Goal: Task Accomplishment & Management: Use online tool/utility

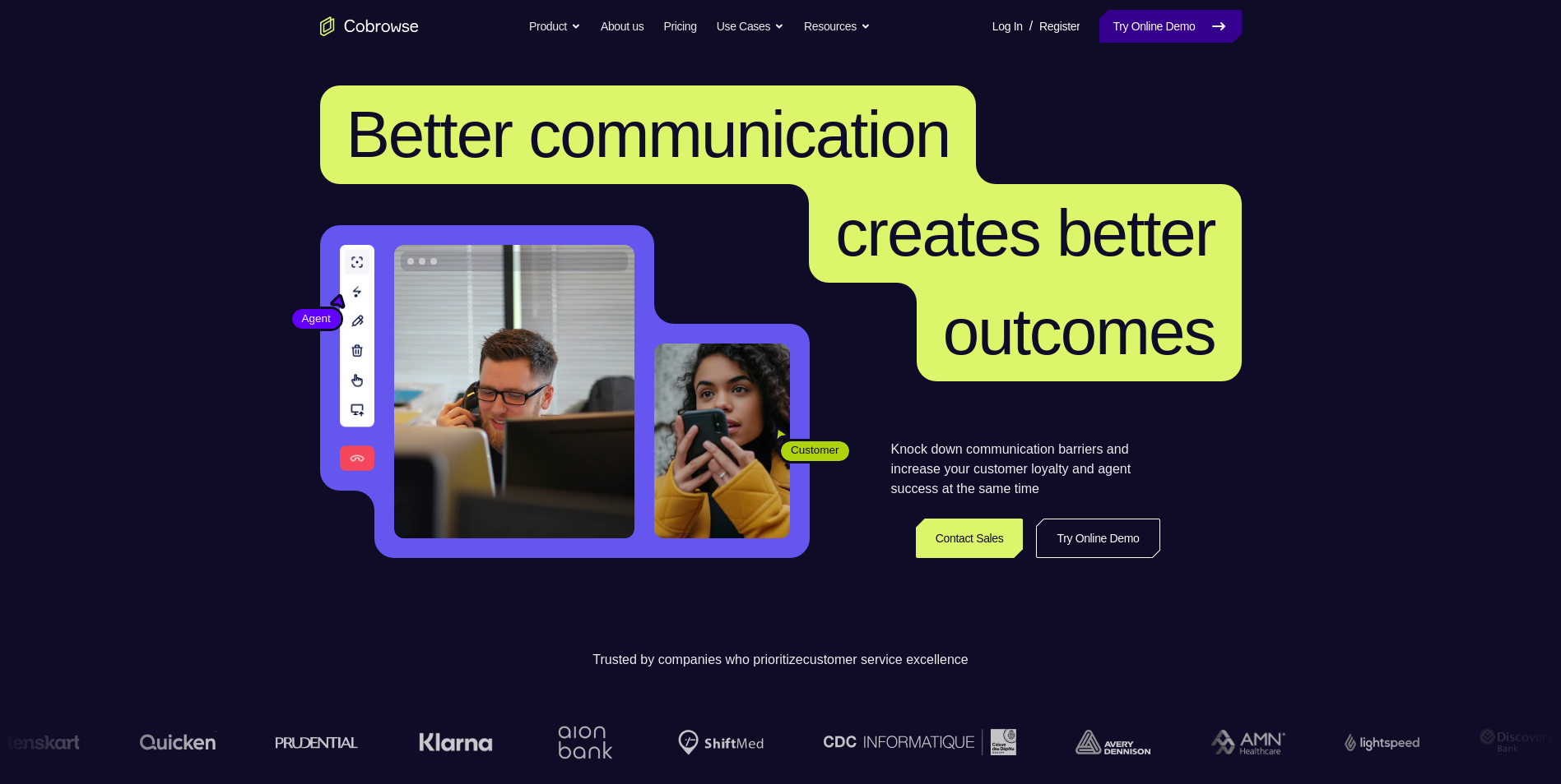
click at [1158, 21] on link "Try Online Demo" at bounding box center [1170, 26] width 142 height 33
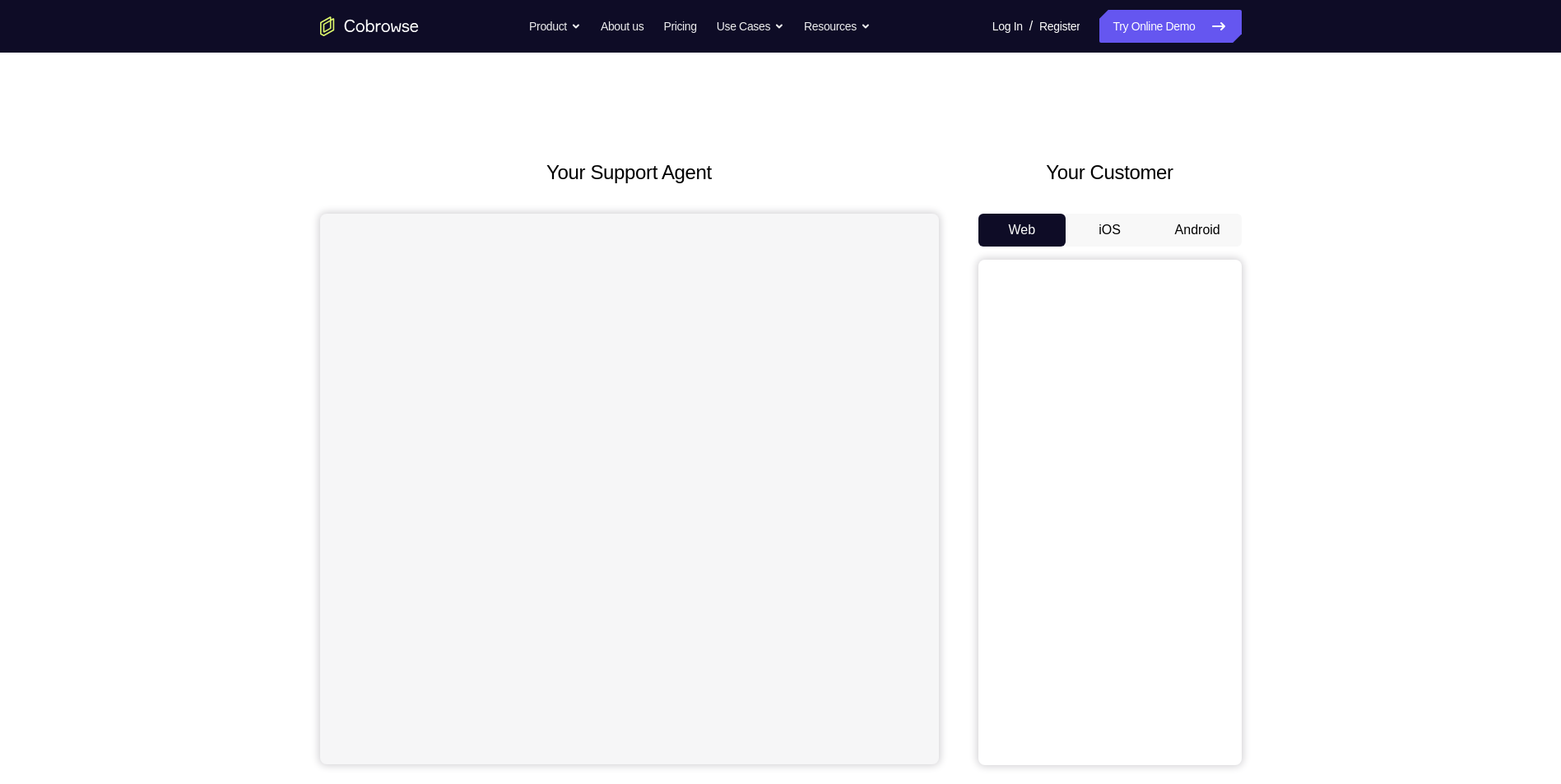
click at [1202, 231] on button "Android" at bounding box center [1197, 231] width 88 height 33
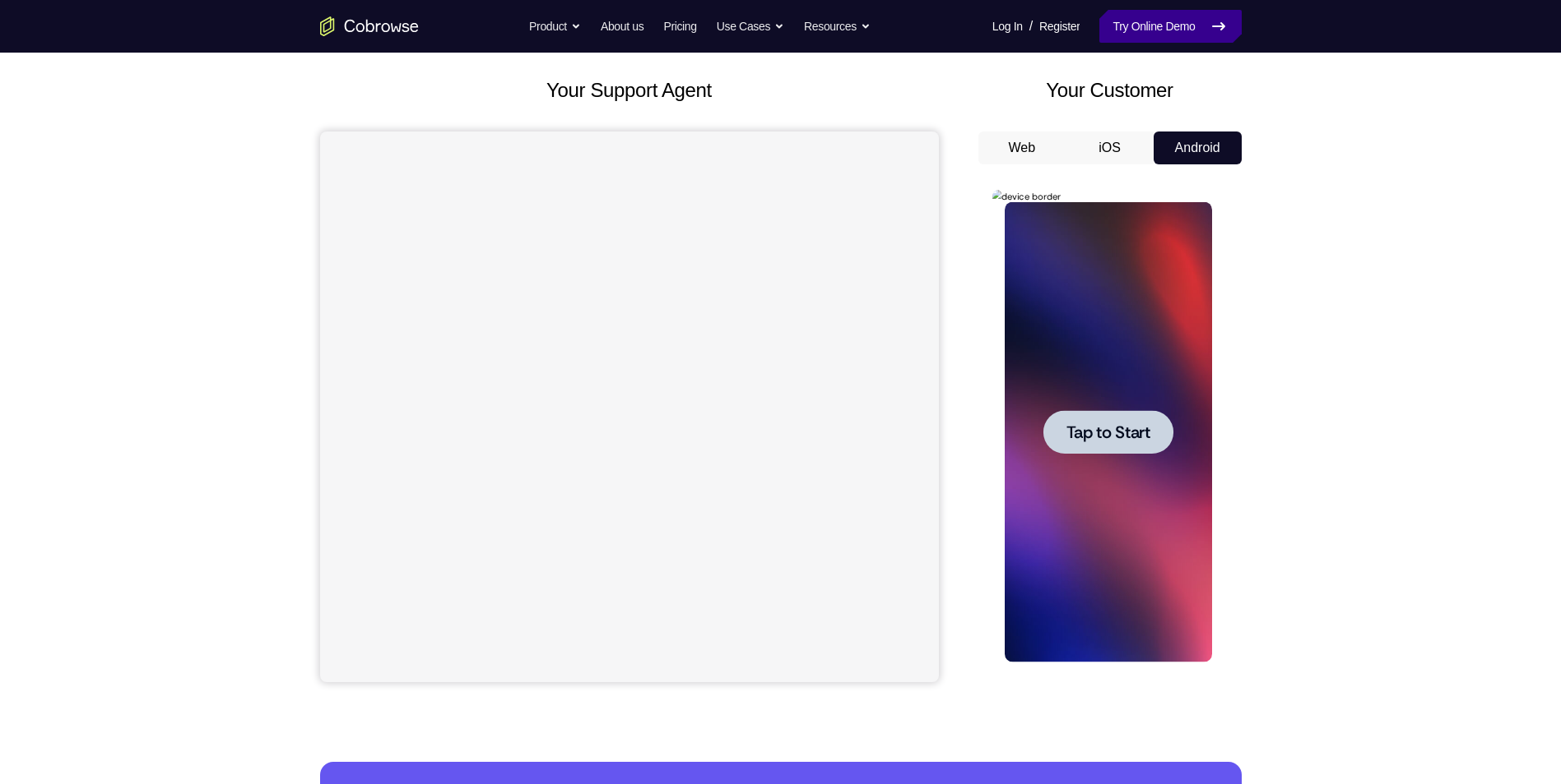
drag, startPoint x: 65, startPoint y: 5, endPoint x: 1129, endPoint y: 31, distance: 1064.3
click at [1129, 31] on link "Try Online Demo" at bounding box center [1170, 26] width 142 height 33
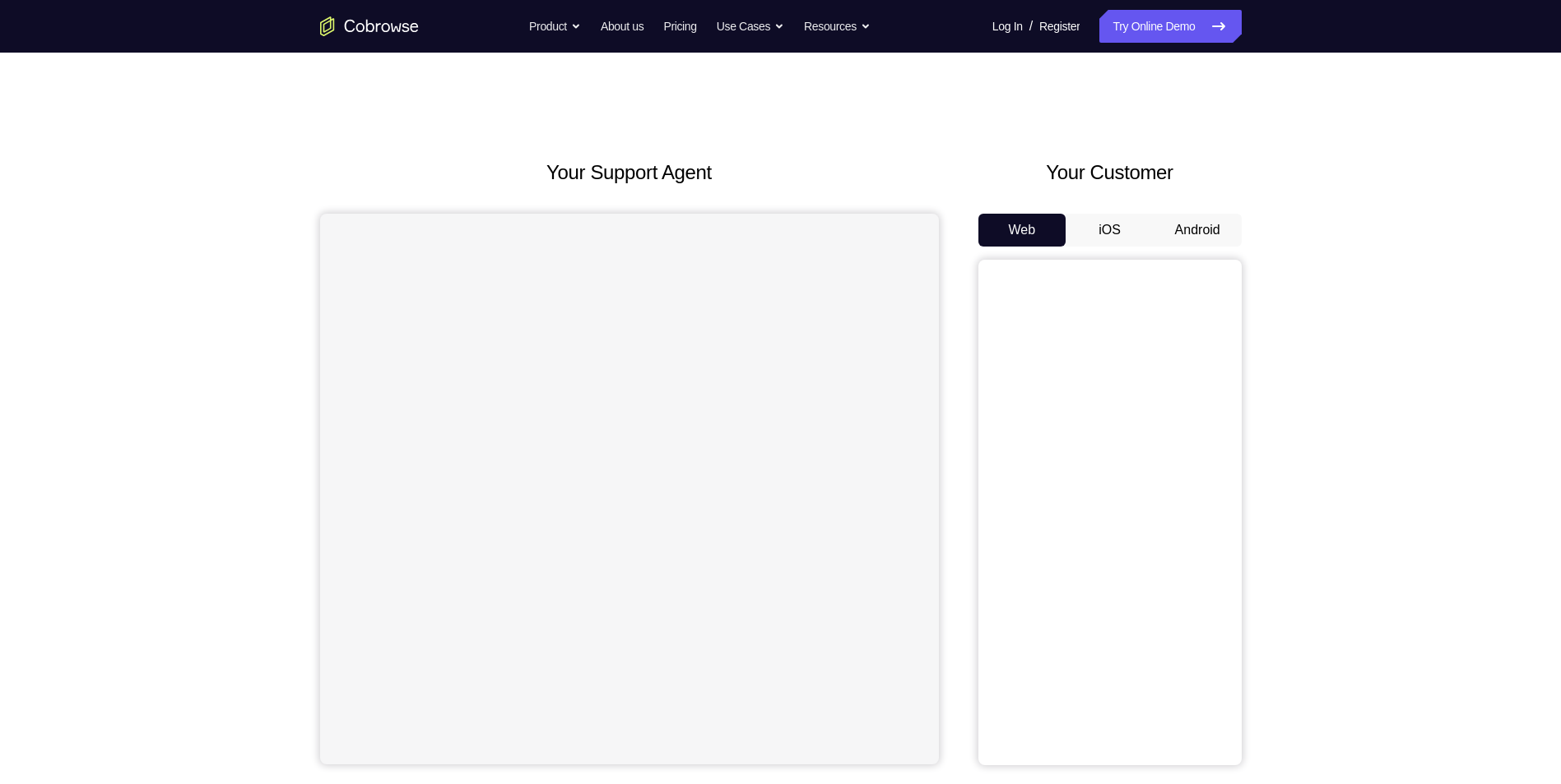
click at [1209, 235] on button "Android" at bounding box center [1197, 231] width 88 height 33
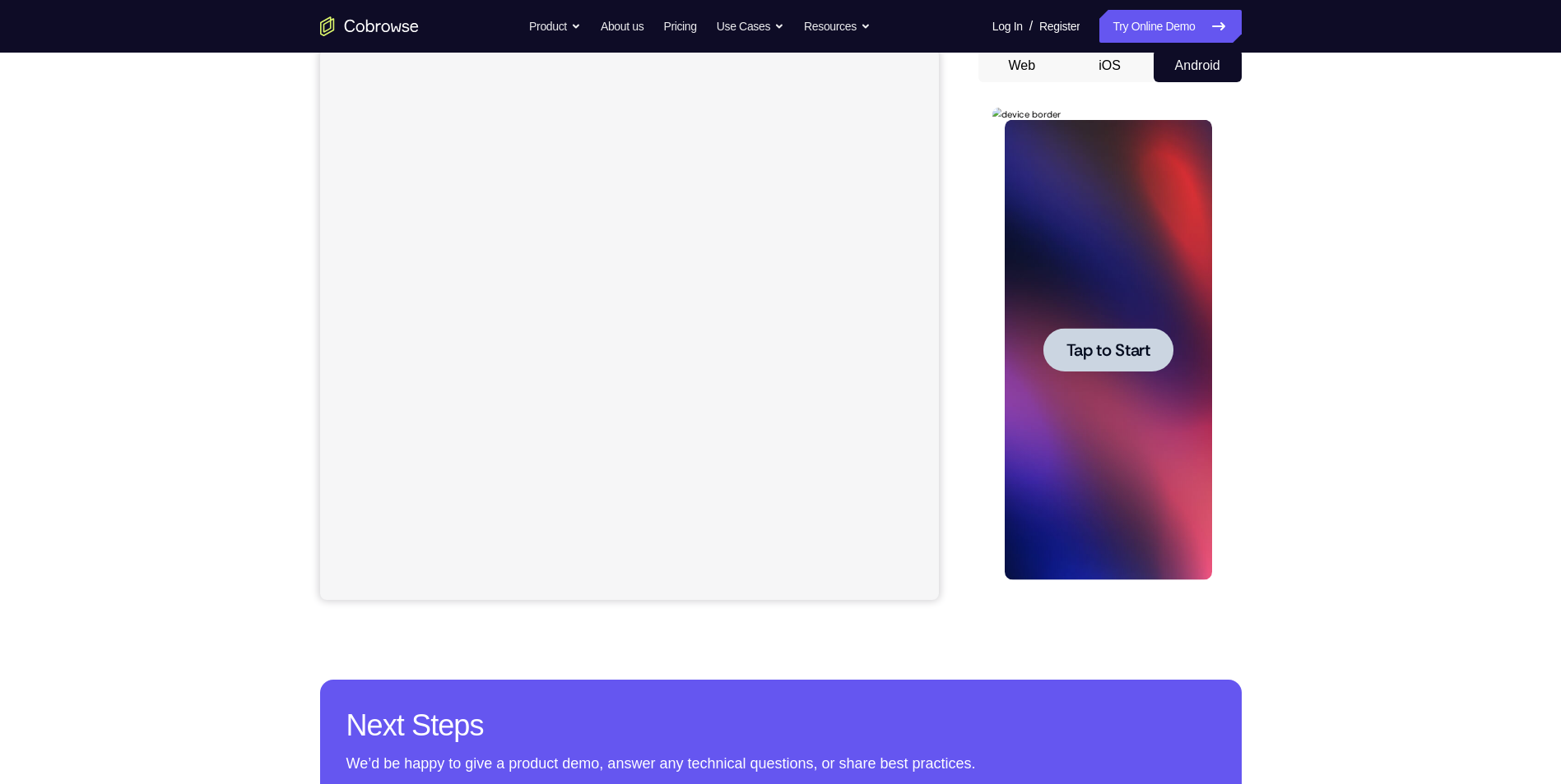
click at [1146, 335] on div at bounding box center [1108, 350] width 130 height 44
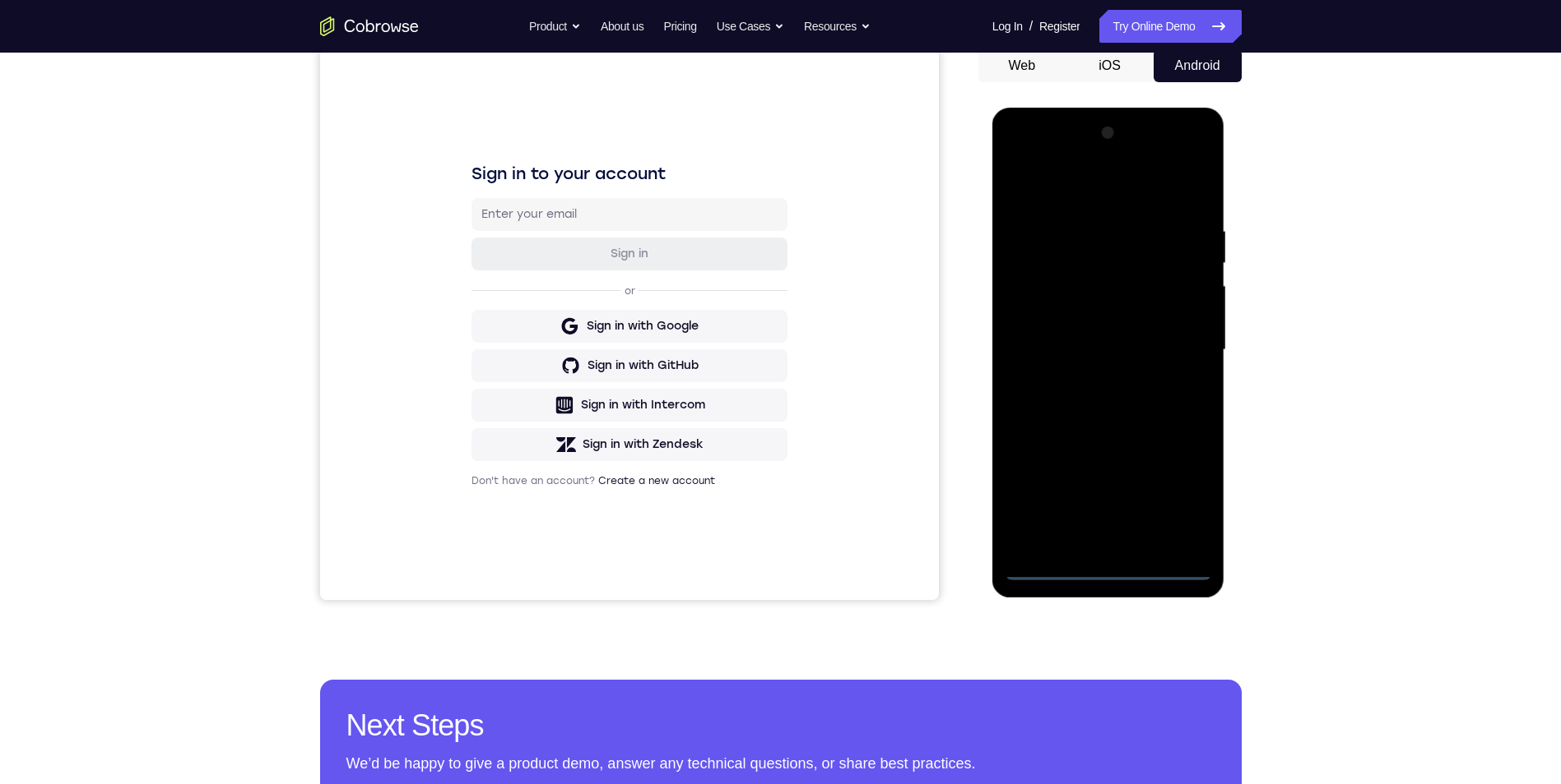
click at [1118, 566] on div at bounding box center [1108, 350] width 207 height 461
click at [1187, 496] on div at bounding box center [1108, 350] width 207 height 461
click at [1046, 187] on div at bounding box center [1108, 350] width 207 height 461
click at [1170, 357] on div at bounding box center [1108, 350] width 207 height 461
click at [1091, 372] on div at bounding box center [1108, 350] width 207 height 461
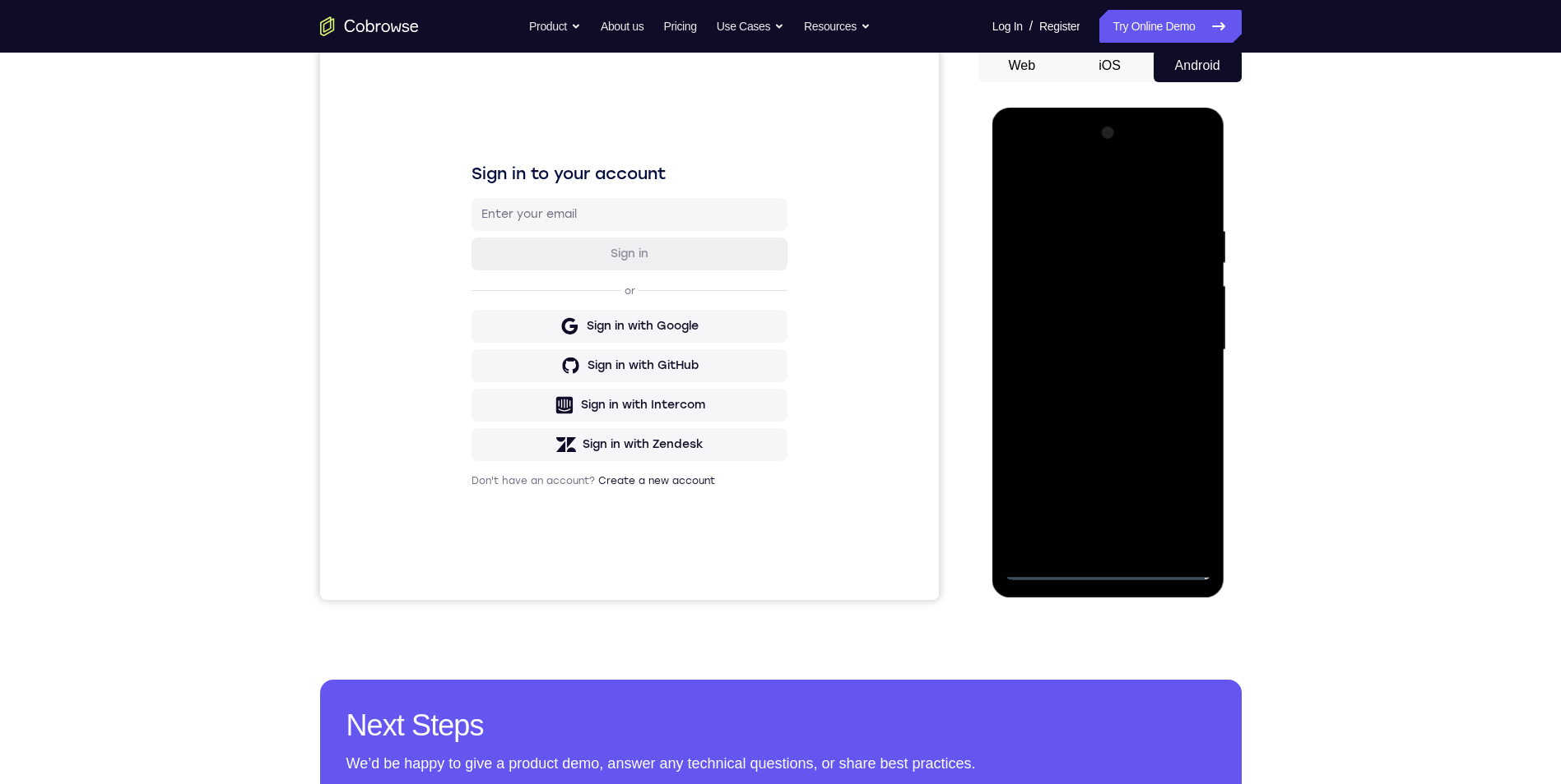
click at [1093, 312] on div at bounding box center [1108, 350] width 207 height 461
click at [1128, 378] on div at bounding box center [1108, 350] width 207 height 461
drag, startPoint x: 1160, startPoint y: 372, endPoint x: 1146, endPoint y: 330, distance: 44.3
click at [1146, 330] on div at bounding box center [1108, 350] width 207 height 461
click at [1108, 371] on div at bounding box center [1108, 350] width 207 height 461
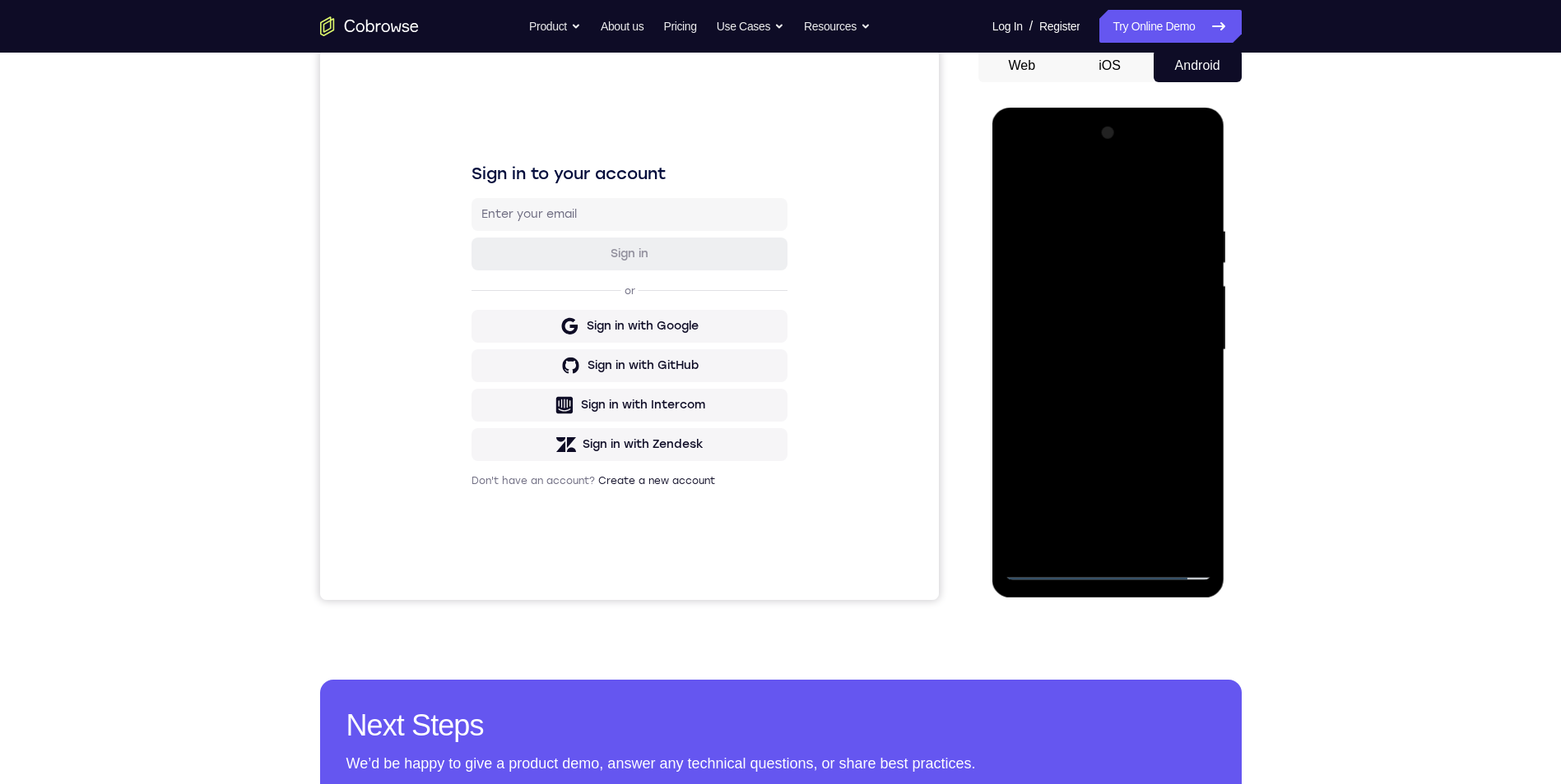
drag, startPoint x: 1054, startPoint y: 269, endPoint x: 1518, endPoint y: 548, distance: 541.4
click at [1054, 269] on div at bounding box center [1108, 350] width 207 height 461
click at [1125, 288] on div at bounding box center [1108, 350] width 207 height 461
click at [1120, 411] on div at bounding box center [1108, 350] width 207 height 461
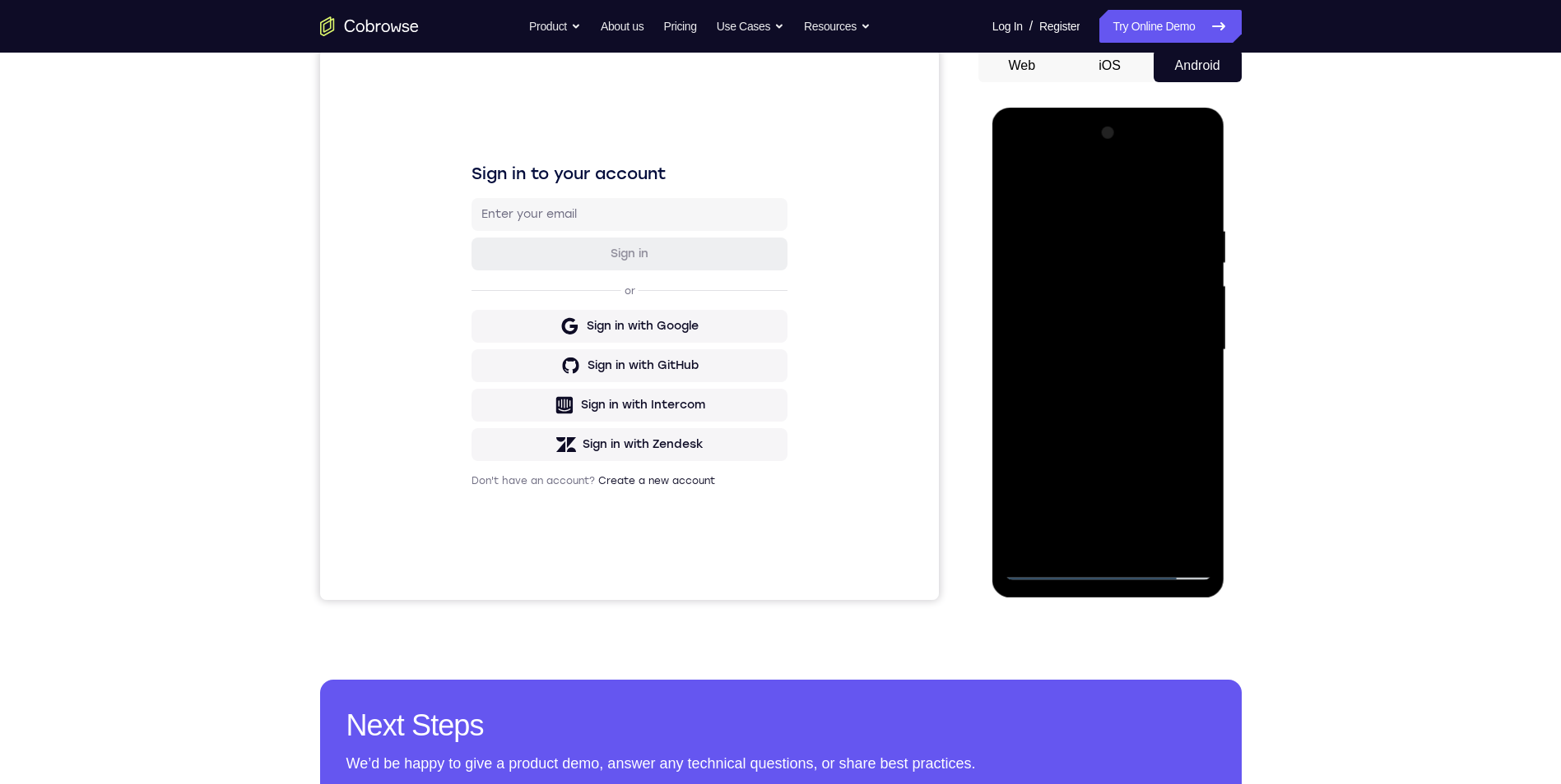
click at [1108, 291] on div at bounding box center [1108, 350] width 207 height 461
click at [1075, 268] on div at bounding box center [1108, 350] width 207 height 461
click at [1093, 286] on div at bounding box center [1108, 350] width 207 height 461
click at [1097, 289] on div at bounding box center [1108, 350] width 207 height 461
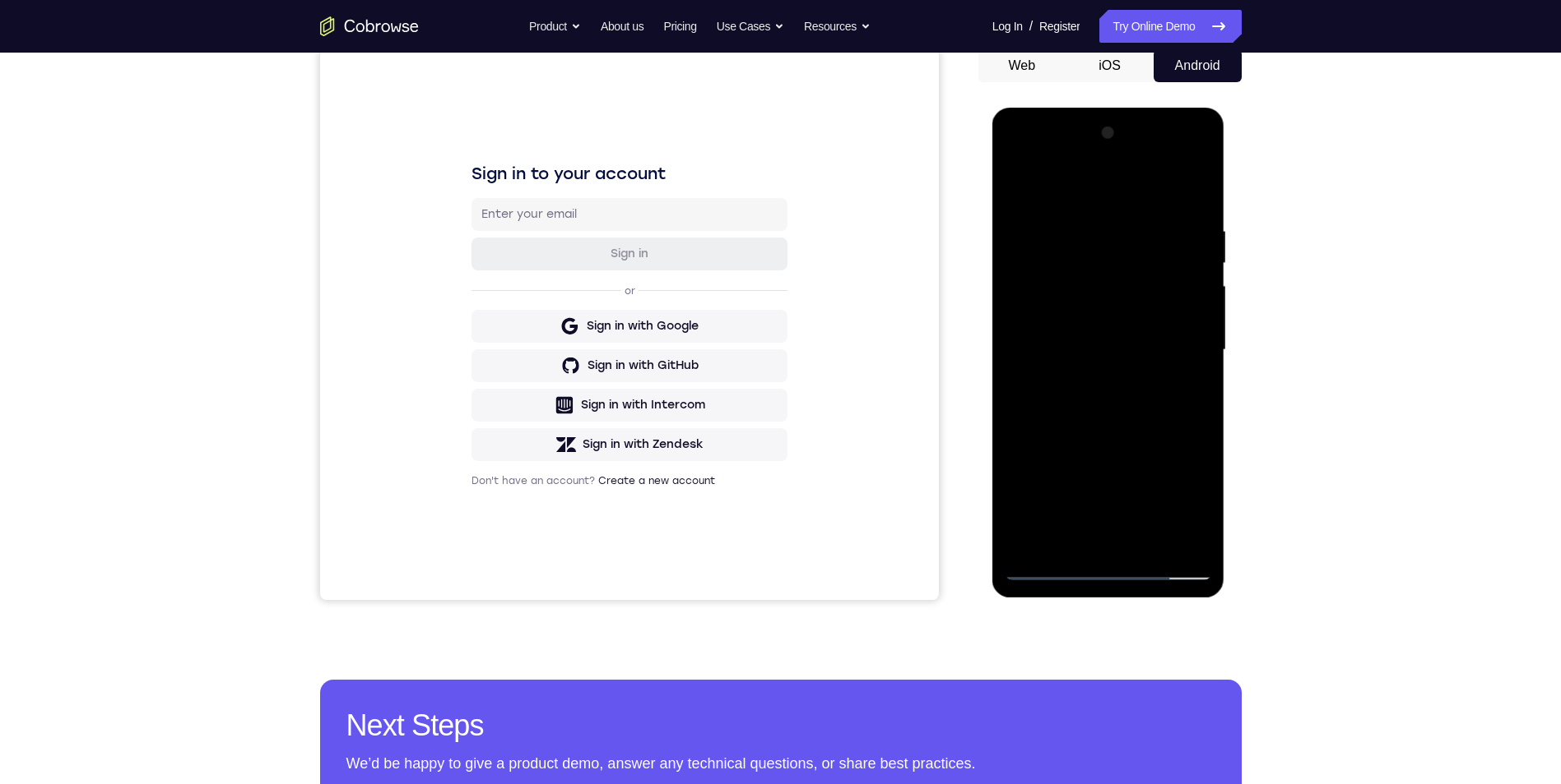
click at [1097, 289] on div at bounding box center [1108, 350] width 207 height 461
click at [1058, 345] on div at bounding box center [1108, 350] width 207 height 461
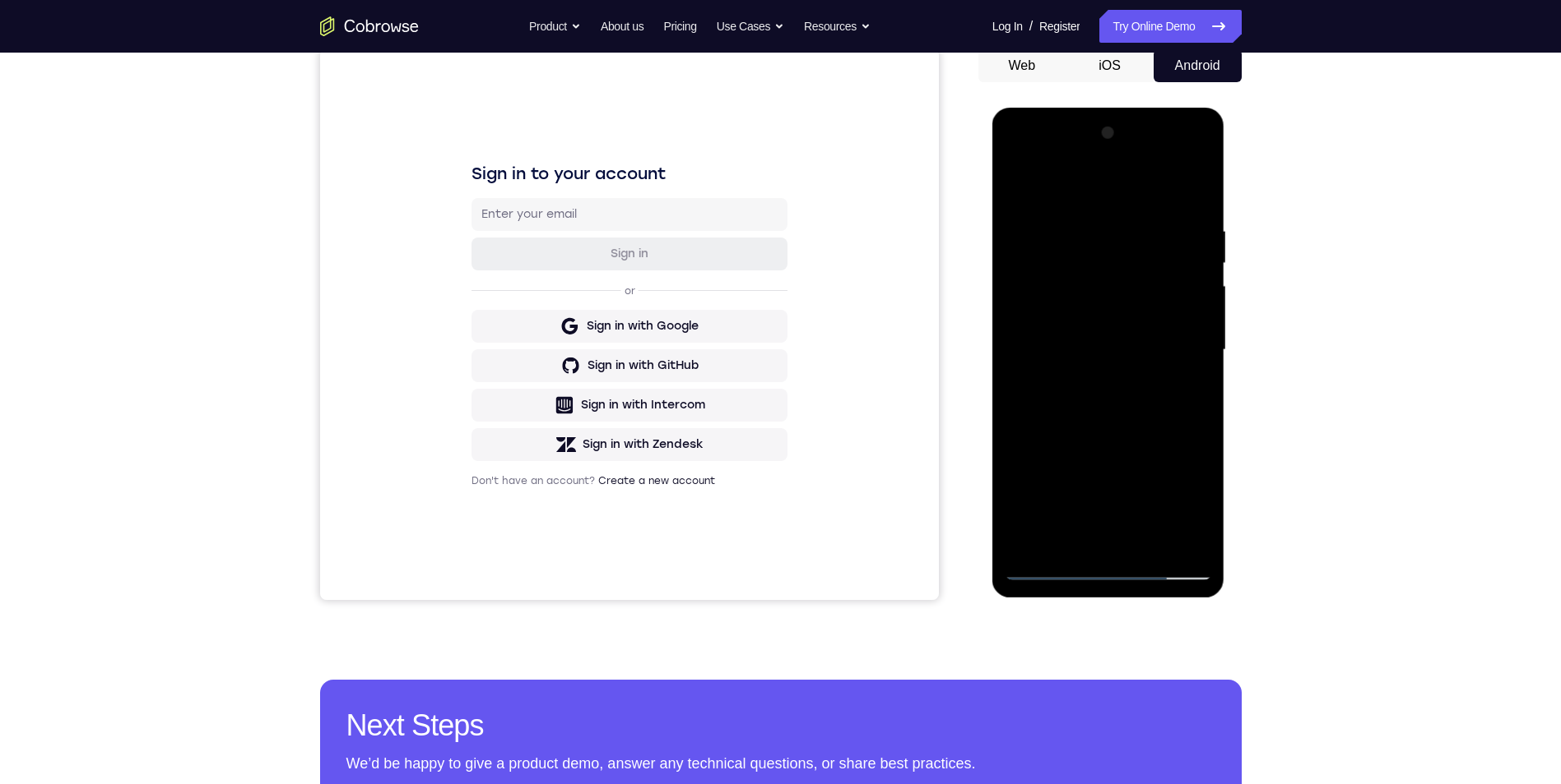
click at [1075, 291] on div at bounding box center [1108, 350] width 207 height 461
click at [1072, 271] on div at bounding box center [1108, 350] width 207 height 461
click at [1112, 290] on div at bounding box center [1108, 350] width 207 height 461
click at [1114, 167] on div at bounding box center [1108, 350] width 207 height 461
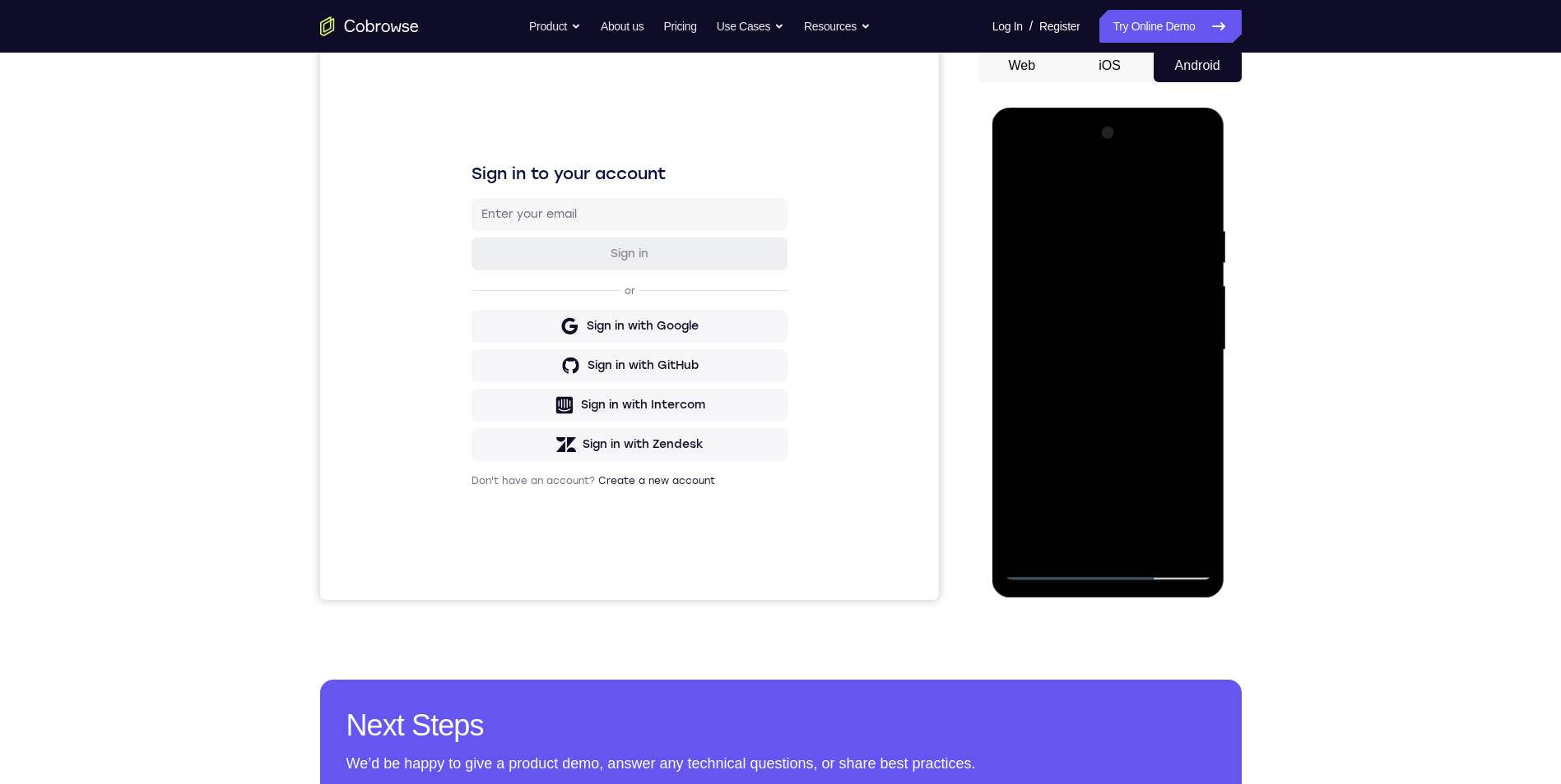
click at [1114, 191] on div at bounding box center [1108, 350] width 207 height 461
click at [1087, 379] on div at bounding box center [1108, 350] width 207 height 461
click at [1076, 310] on div at bounding box center [1108, 350] width 207 height 461
click at [1077, 346] on div at bounding box center [1108, 350] width 207 height 461
click at [1072, 341] on div at bounding box center [1108, 350] width 207 height 461
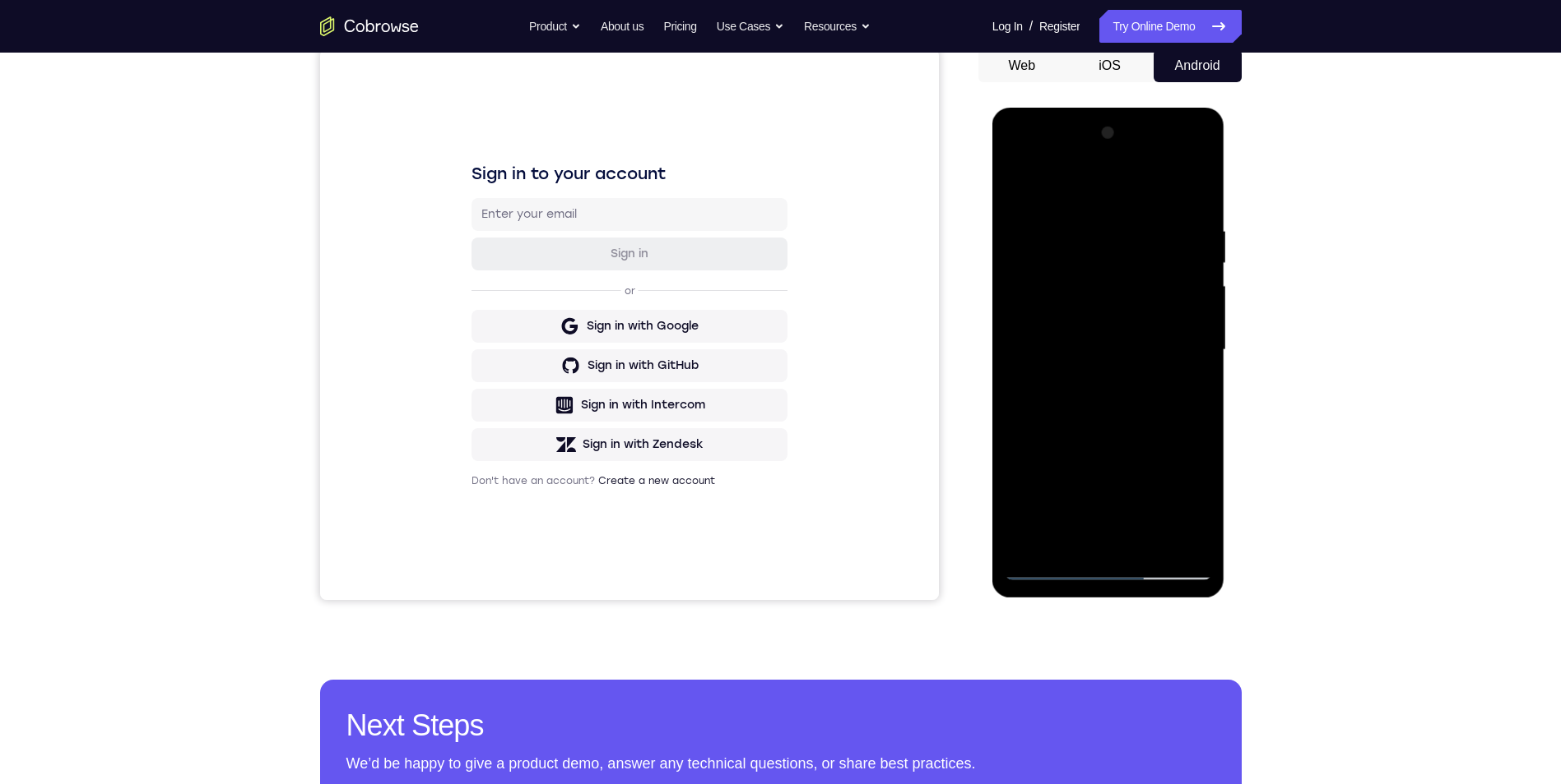
click at [1098, 378] on div at bounding box center [1108, 350] width 207 height 461
drag, startPoint x: 1160, startPoint y: 367, endPoint x: 1169, endPoint y: 314, distance: 53.8
click at [1169, 314] on div at bounding box center [1108, 350] width 207 height 461
click at [1118, 327] on div at bounding box center [1108, 350] width 207 height 461
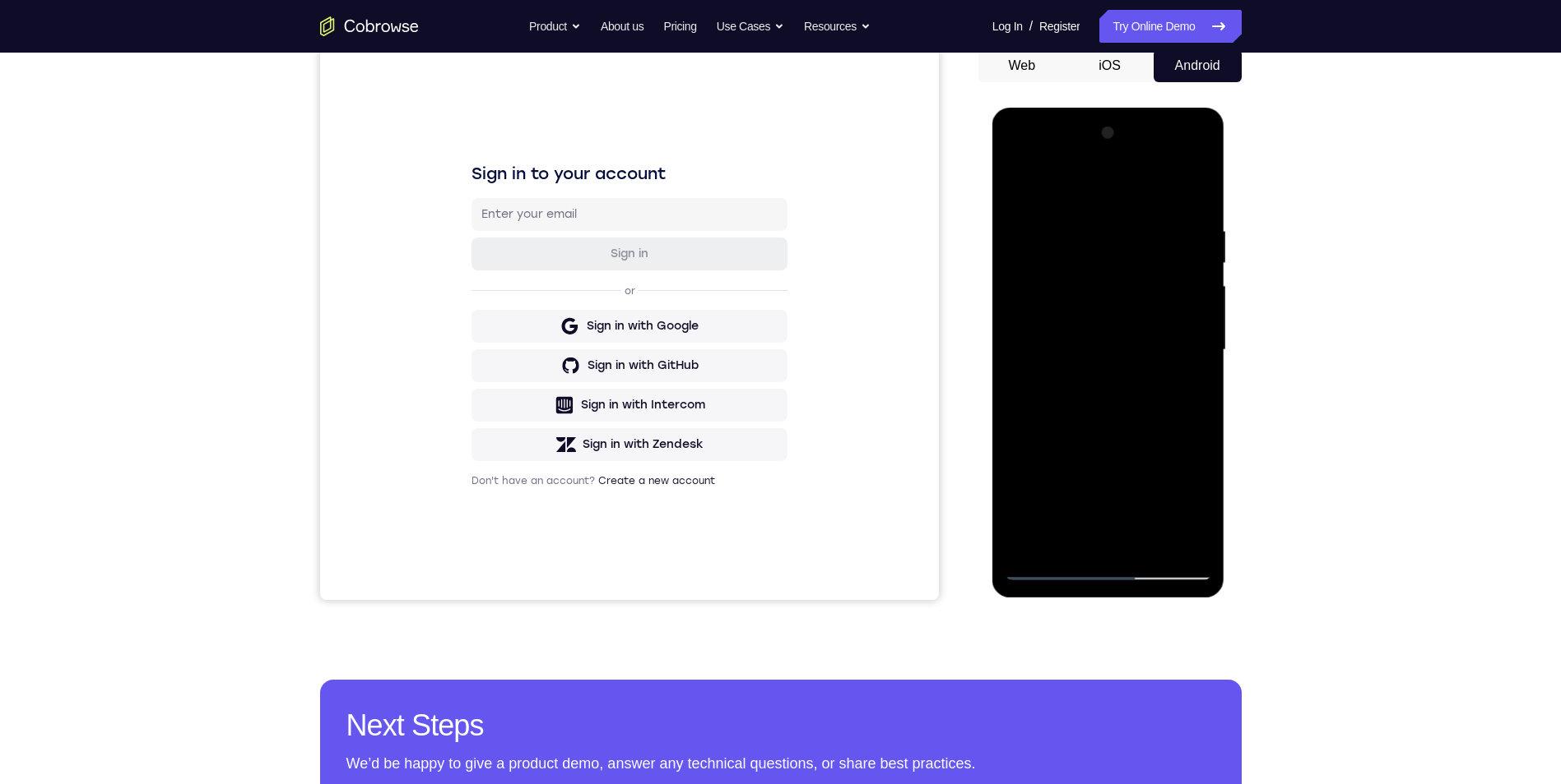
click at [1084, 330] on div at bounding box center [1108, 350] width 207 height 461
click at [1070, 270] on div at bounding box center [1108, 350] width 207 height 461
click at [1144, 297] on div at bounding box center [1108, 350] width 207 height 461
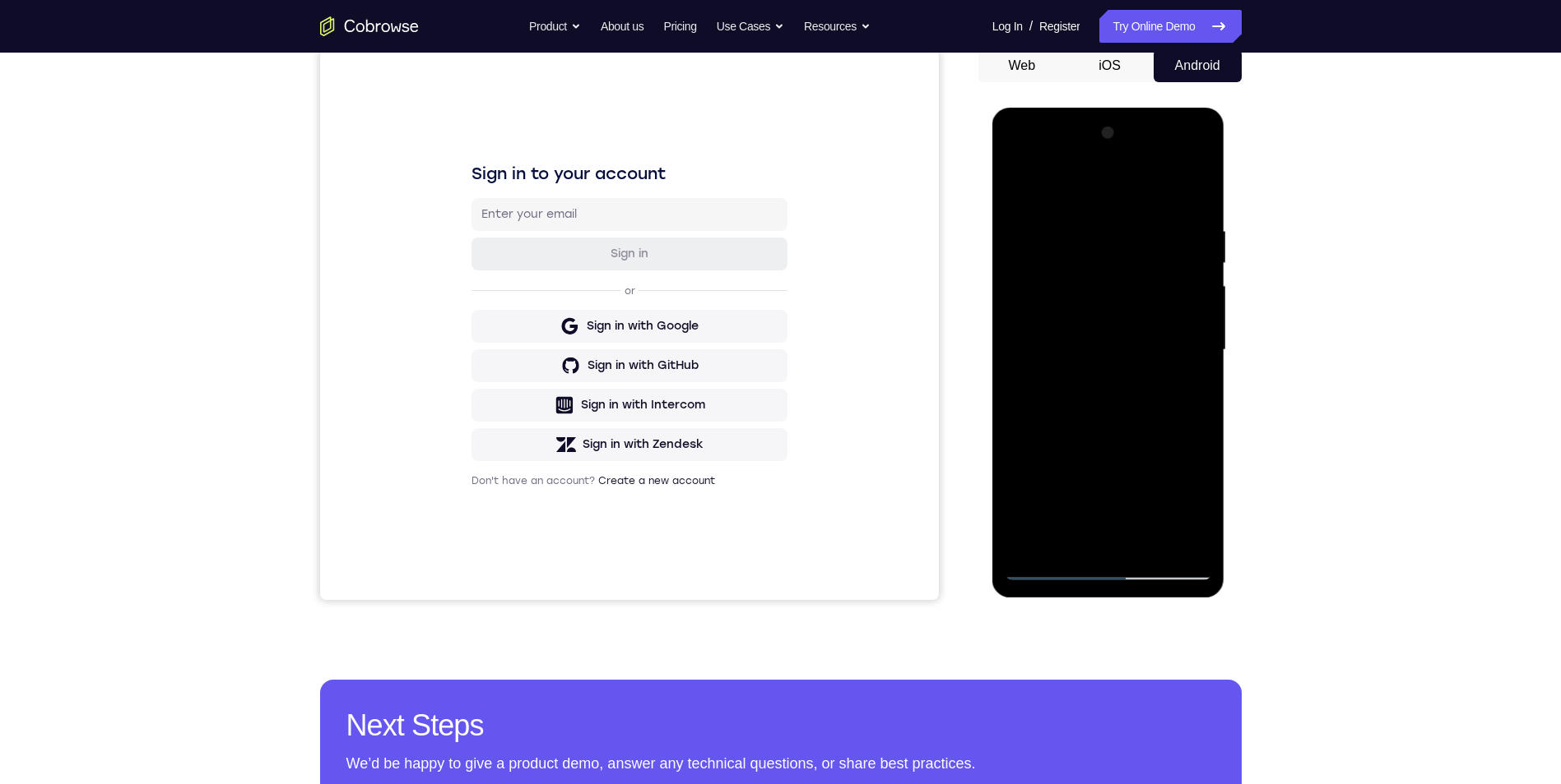
click at [1144, 297] on div at bounding box center [1108, 350] width 207 height 461
click at [1116, 378] on div at bounding box center [1108, 350] width 207 height 461
drag, startPoint x: 1175, startPoint y: 28, endPoint x: 171, endPoint y: 10, distance: 1004.2
click at [1175, 28] on link "Try Online Demo" at bounding box center [1170, 26] width 142 height 33
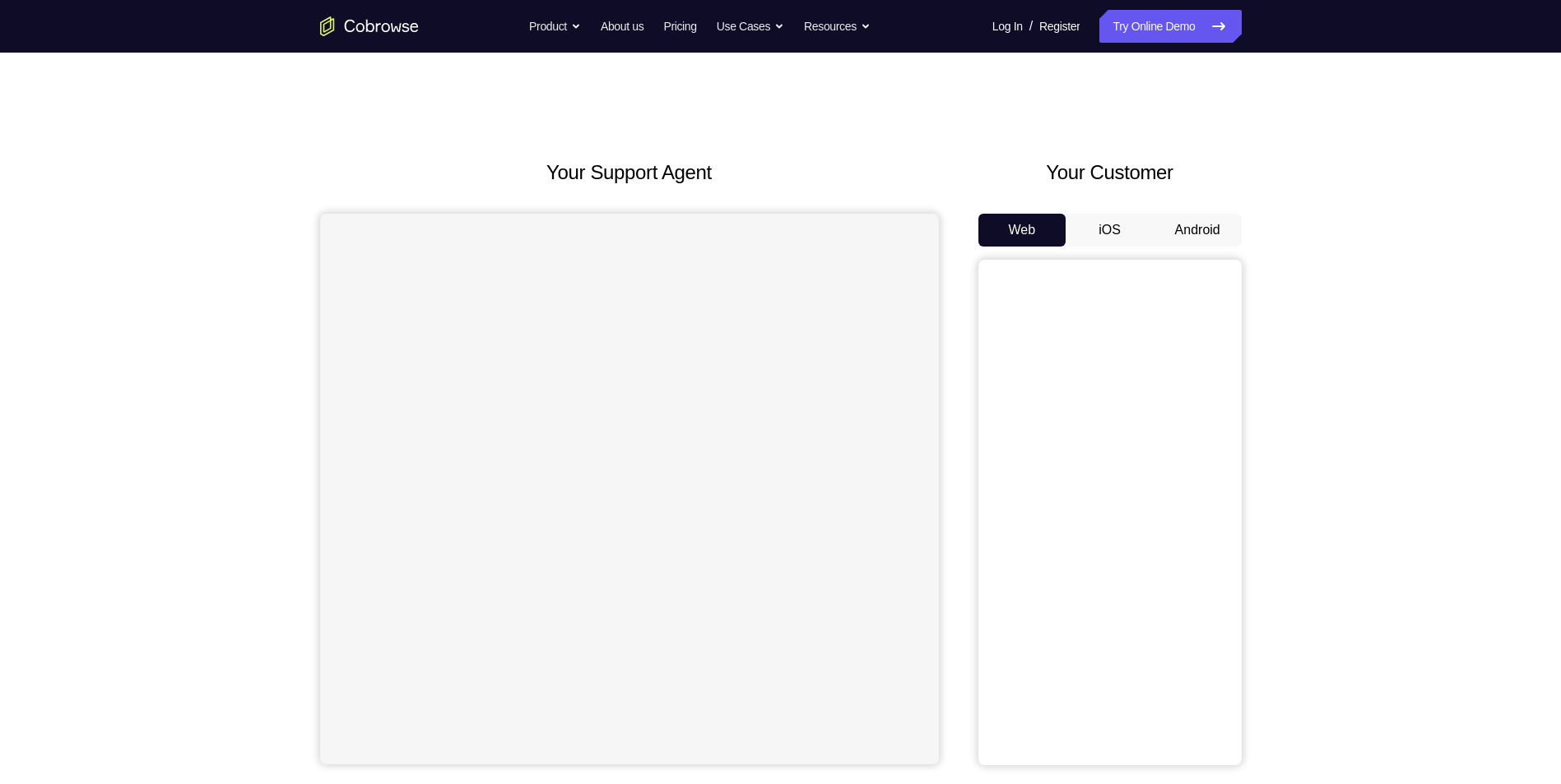
click at [1210, 228] on button "Android" at bounding box center [1197, 231] width 88 height 33
